Goal: Book appointment/travel/reservation

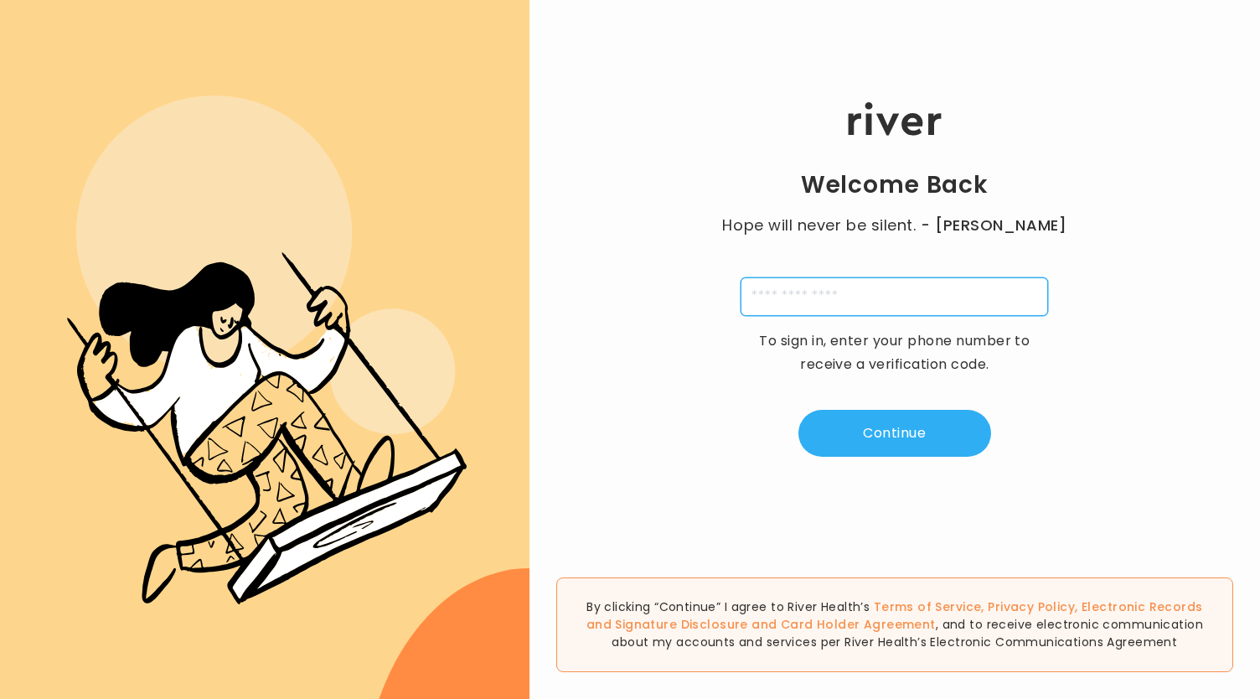
click at [868, 293] on input "tel" at bounding box center [895, 296] width 308 height 39
type input "**********"
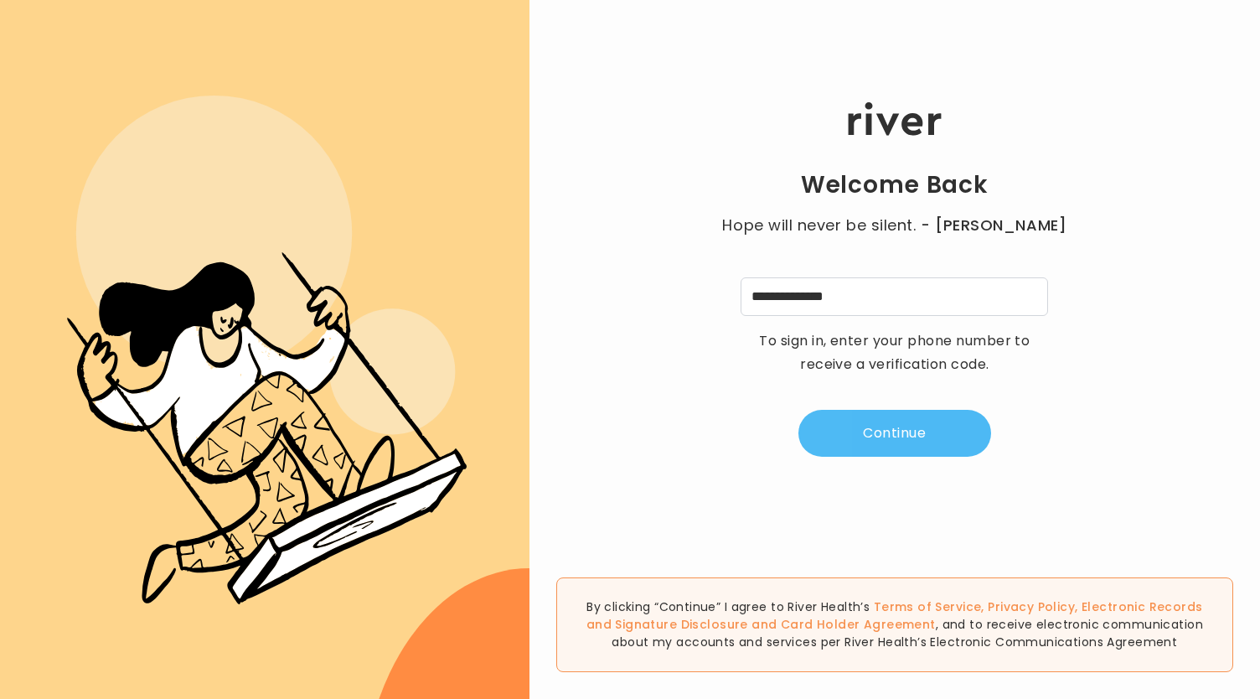
click at [886, 429] on button "Continue" at bounding box center [895, 433] width 193 height 47
type input "*"
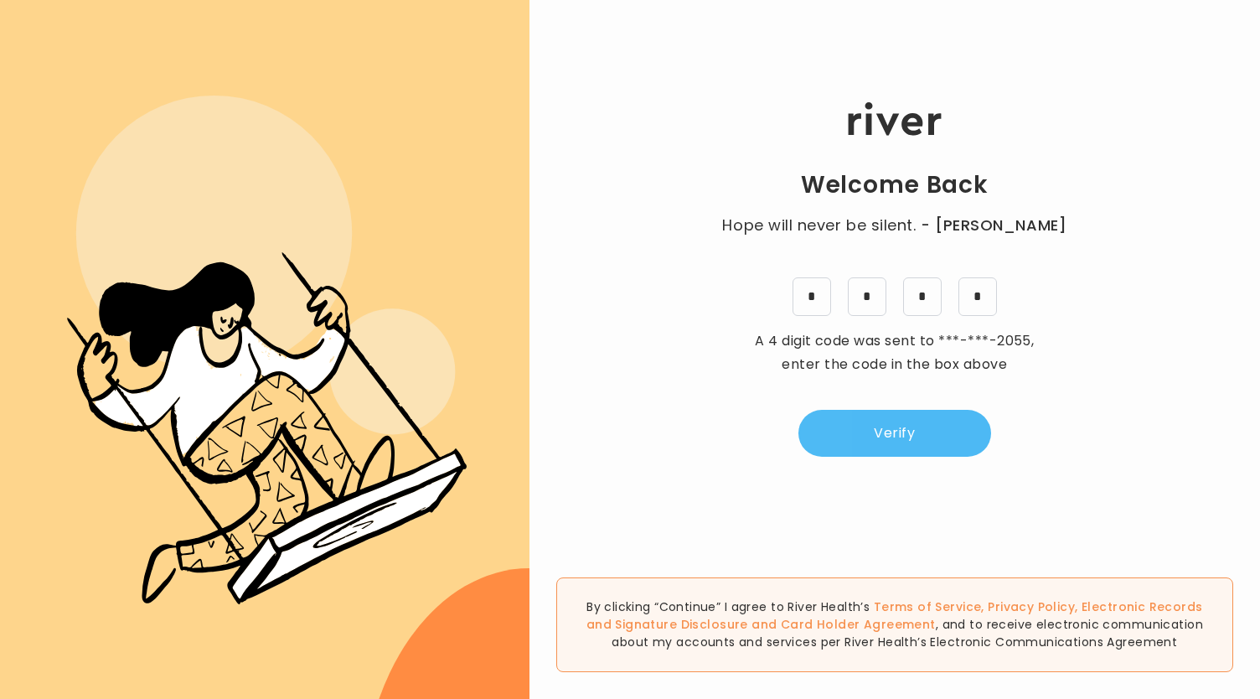
click at [886, 429] on button "Verify" at bounding box center [895, 433] width 193 height 47
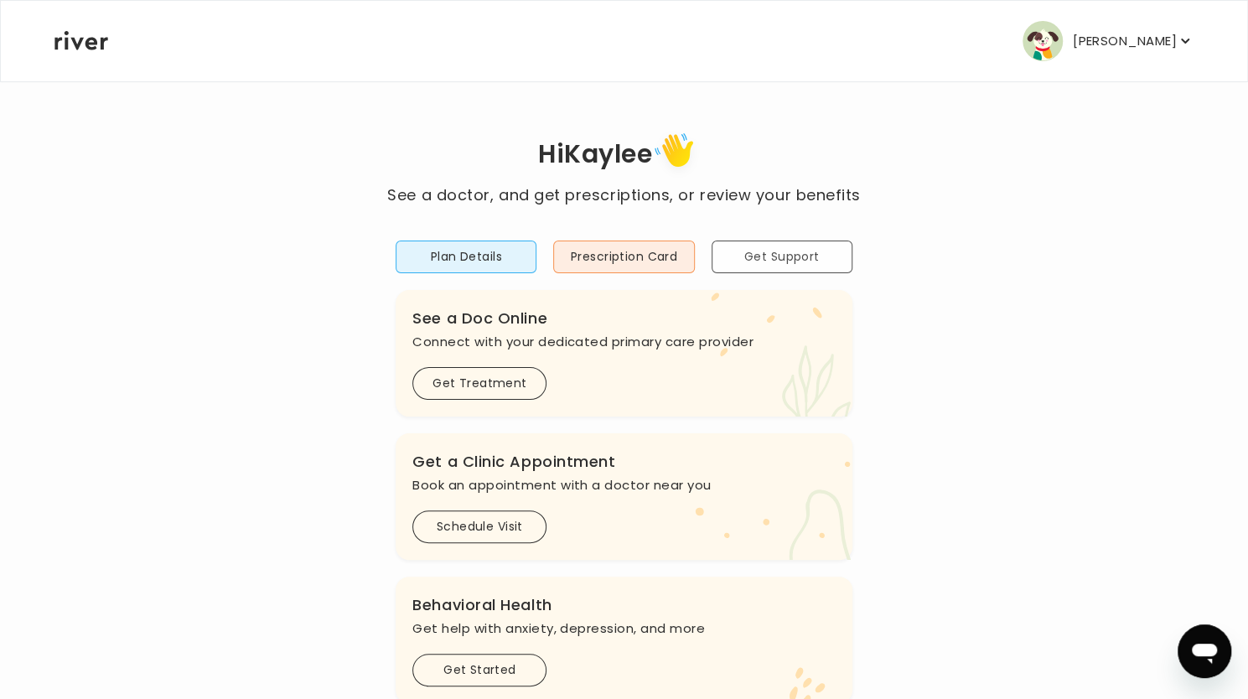
click at [796, 246] on button "Get Support" at bounding box center [781, 256] width 141 height 33
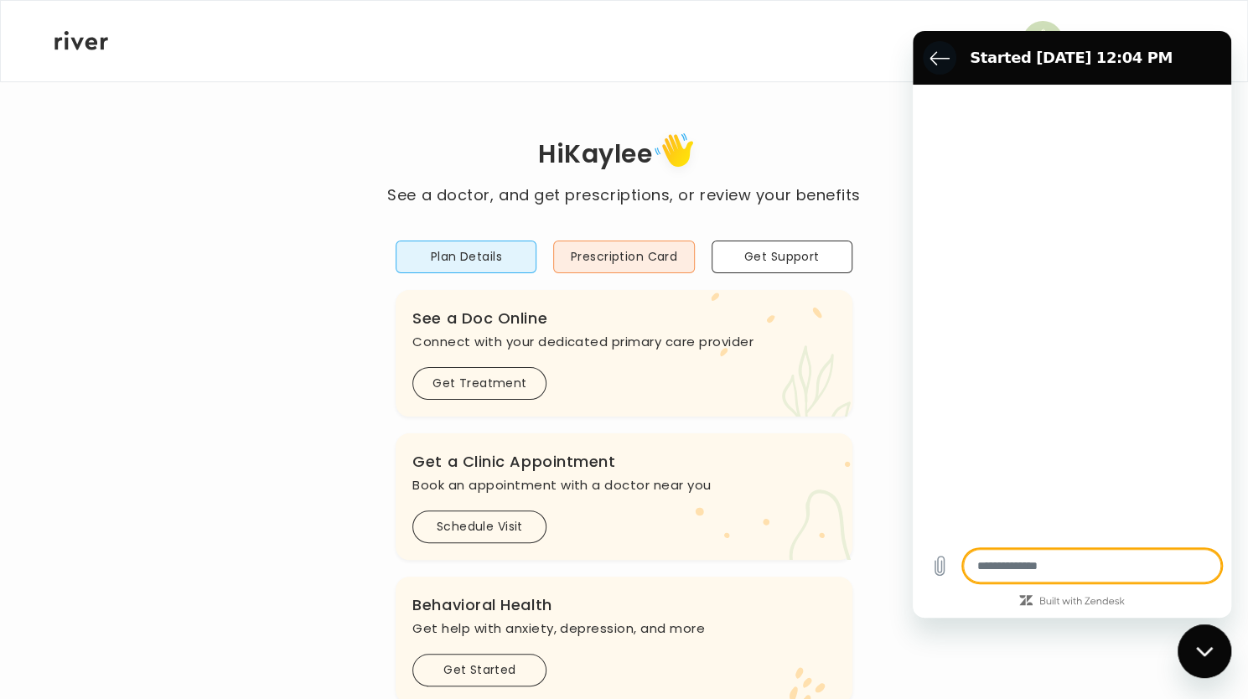
type textarea "*"
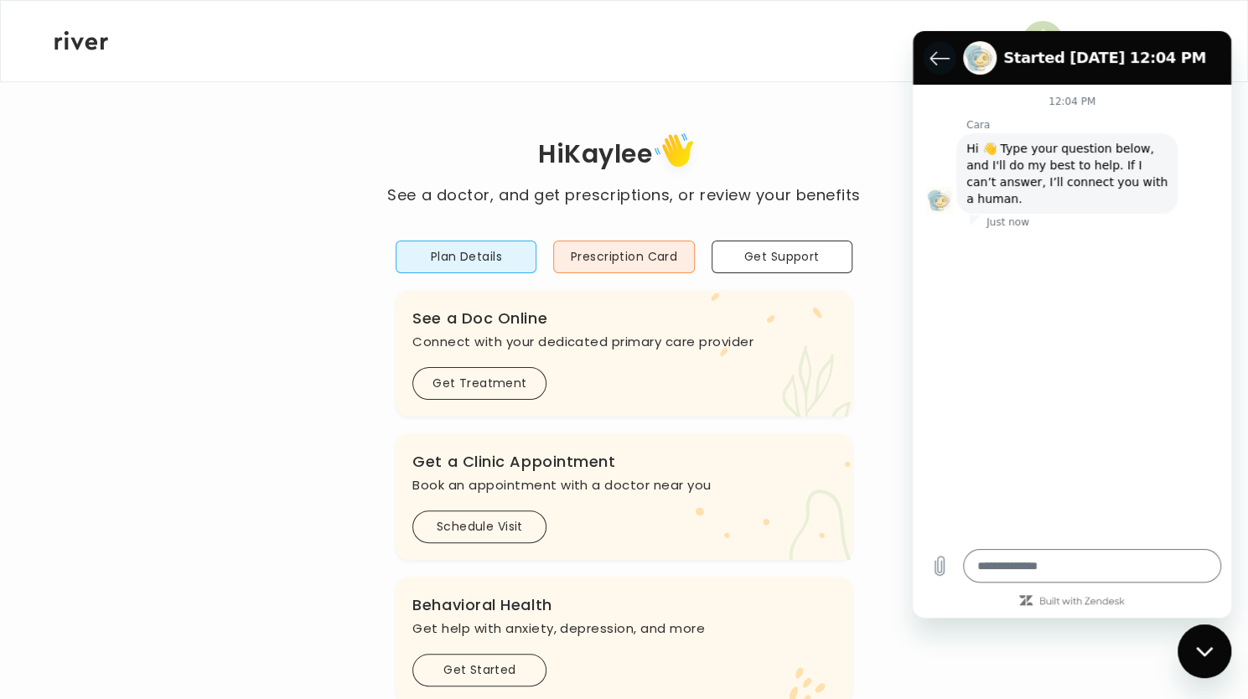
click at [939, 61] on icon "Back to the conversation list" at bounding box center [939, 58] width 20 height 20
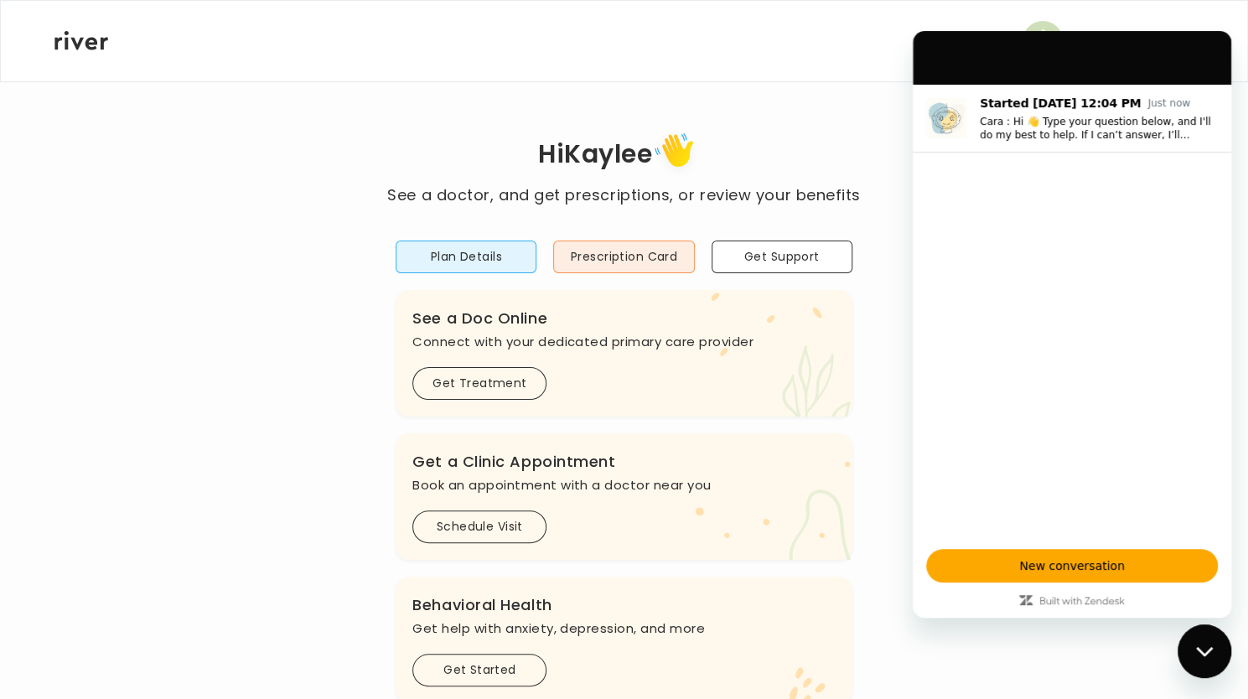
click at [888, 210] on div "Hi [PERSON_NAME] See a doctor, and get prescriptions, or review your benefits P…" at bounding box center [624, 558] width 1140 height 862
click at [1224, 648] on div "Close messaging window" at bounding box center [1204, 651] width 50 height 50
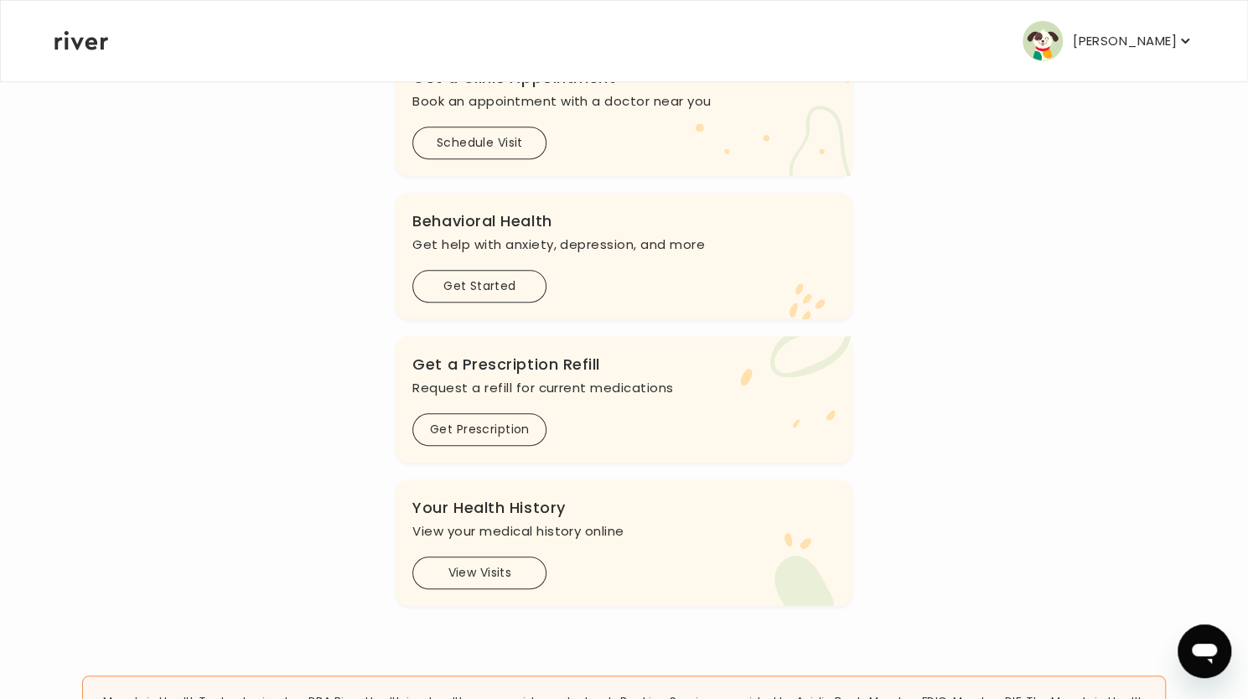
scroll to position [373, 0]
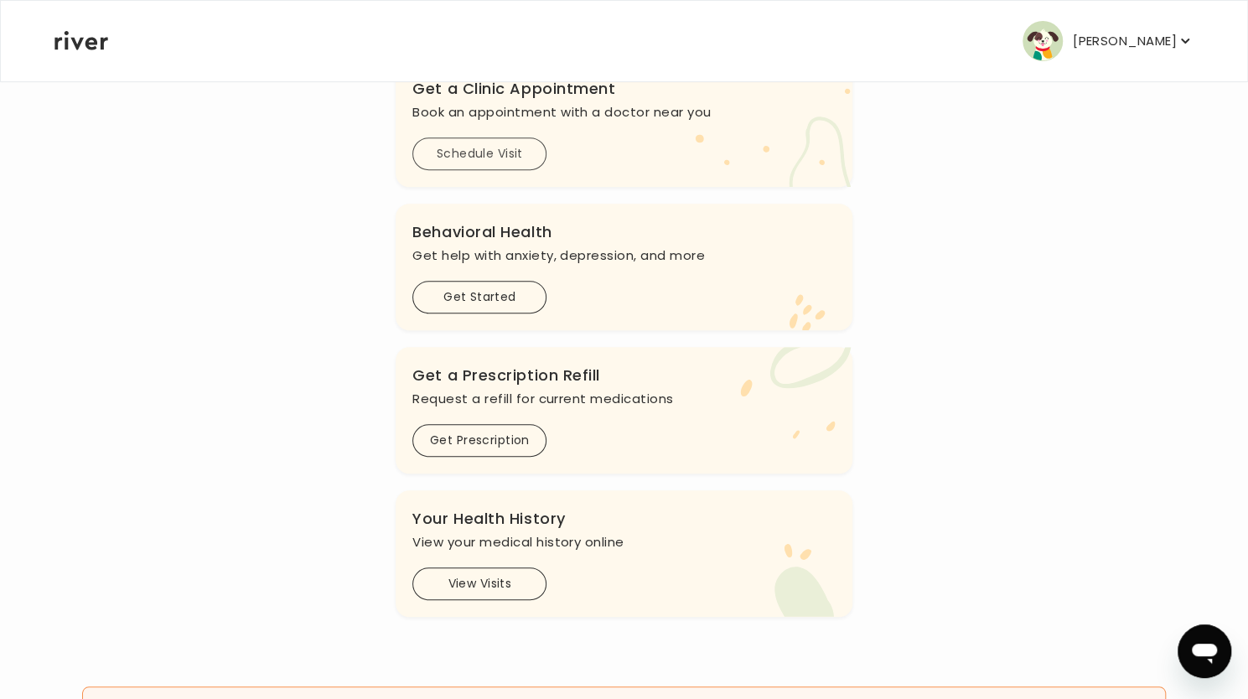
click at [504, 152] on button "Schedule Visit" at bounding box center [479, 153] width 134 height 33
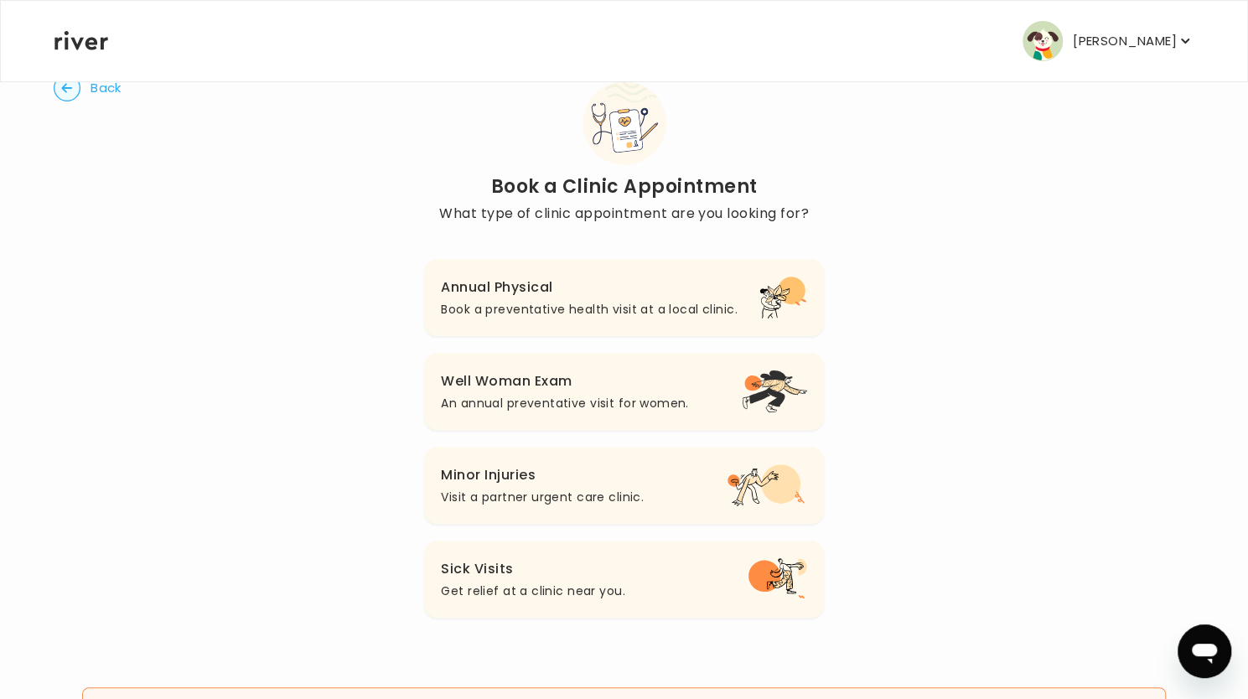
scroll to position [47, 0]
click at [528, 291] on h3 "Annual Physical" at bounding box center [589, 286] width 296 height 23
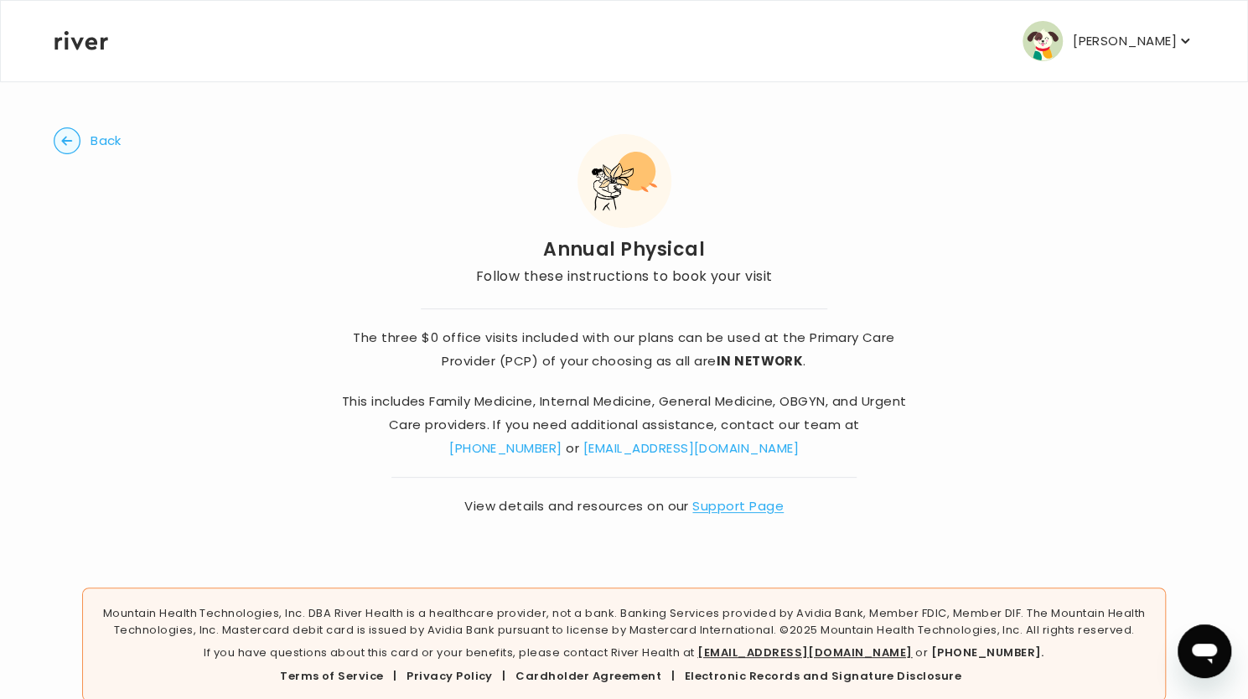
click at [644, 450] on link "[EMAIL_ADDRESS][DOMAIN_NAME]" at bounding box center [690, 448] width 215 height 18
click at [1121, 39] on p "[PERSON_NAME]" at bounding box center [1124, 40] width 104 height 23
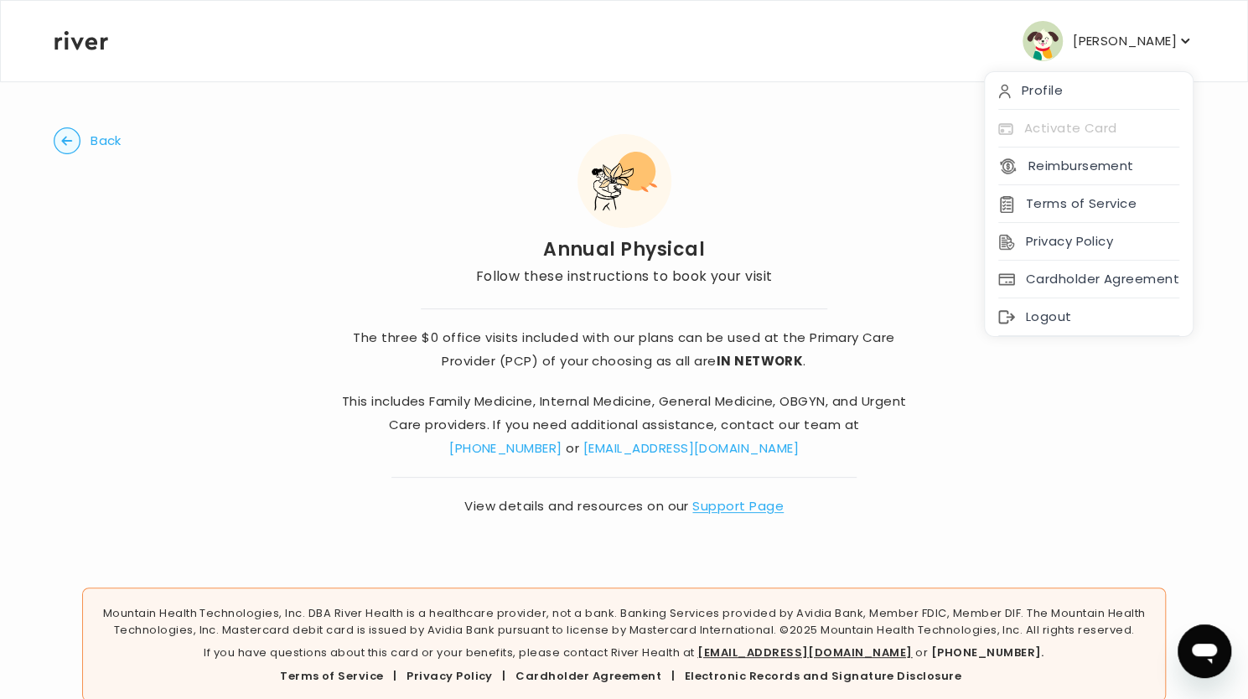
click at [1121, 51] on p "[PERSON_NAME]" at bounding box center [1124, 40] width 104 height 23
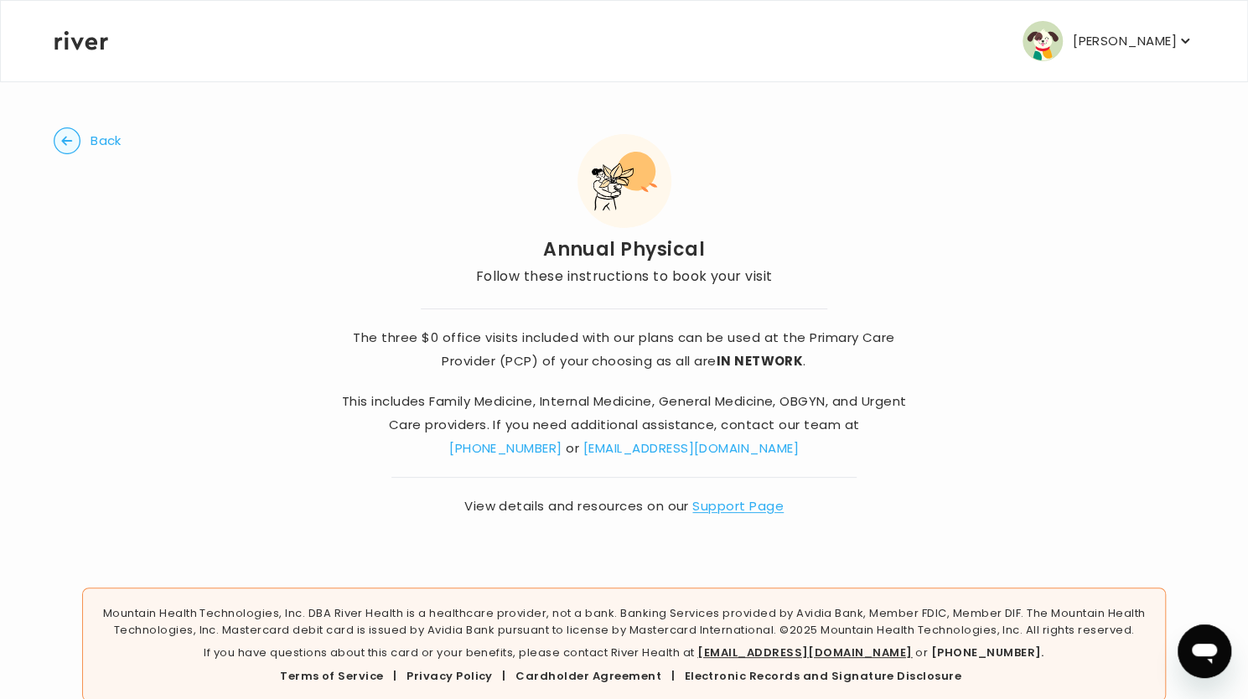
click at [637, 446] on link "[EMAIL_ADDRESS][DOMAIN_NAME]" at bounding box center [690, 448] width 215 height 18
click at [659, 453] on link "[EMAIL_ADDRESS][DOMAIN_NAME]" at bounding box center [690, 448] width 215 height 18
